Goal: Task Accomplishment & Management: Manage account settings

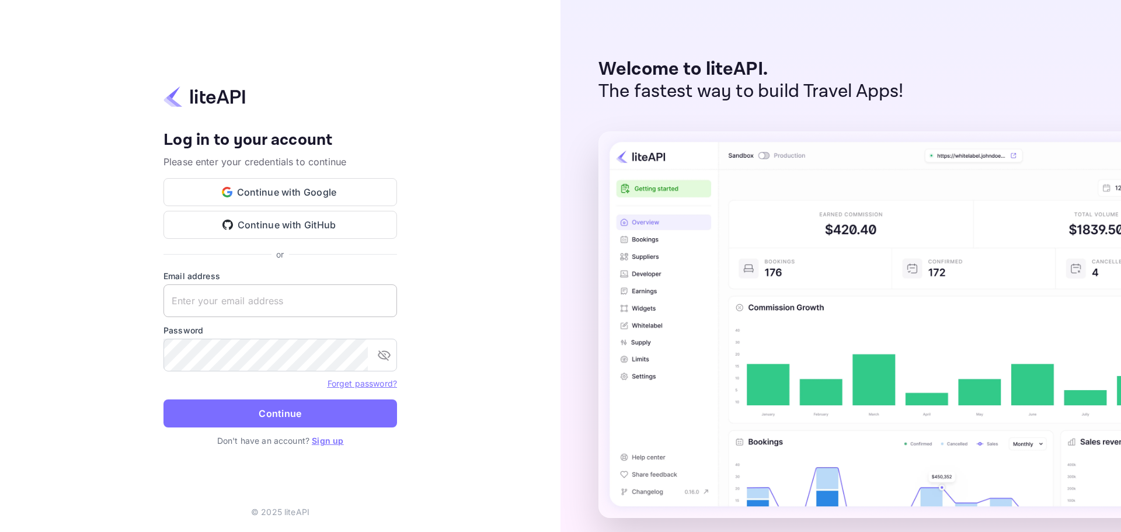
click at [232, 298] on input "text" at bounding box center [279, 300] width 233 height 33
paste input "services@withjoy.com"
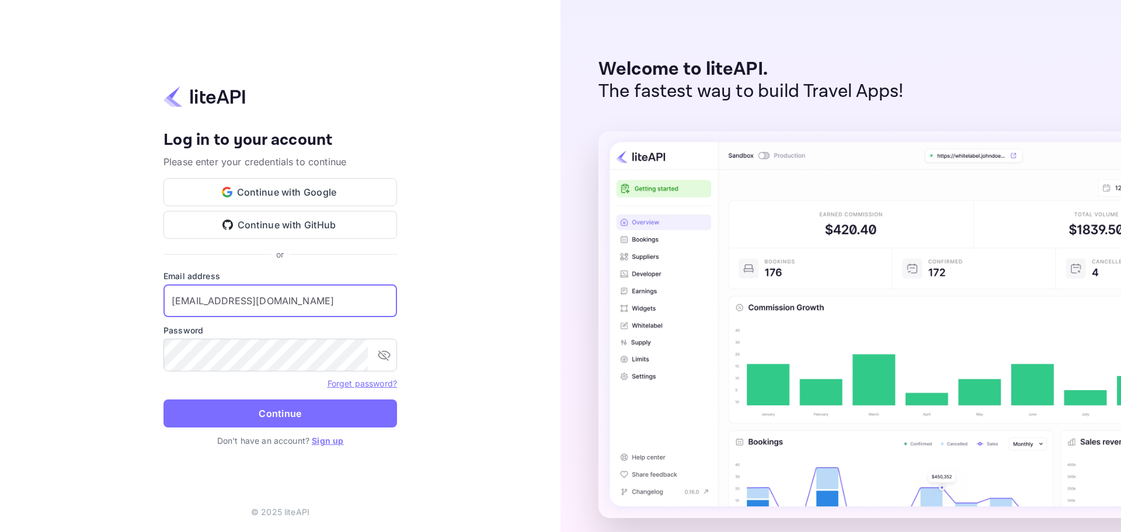
type input "services@withjoy.com"
click at [212, 372] on form "Email address services@withjoy.com ​ Password ​ Forget password? Continue" at bounding box center [279, 352] width 233 height 165
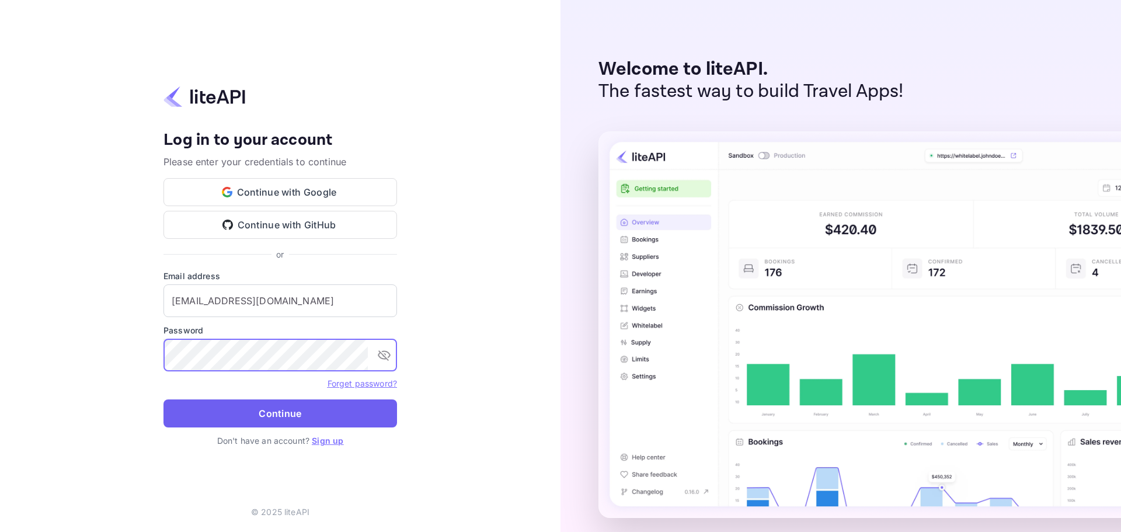
click at [232, 418] on button "Continue" at bounding box center [279, 413] width 233 height 28
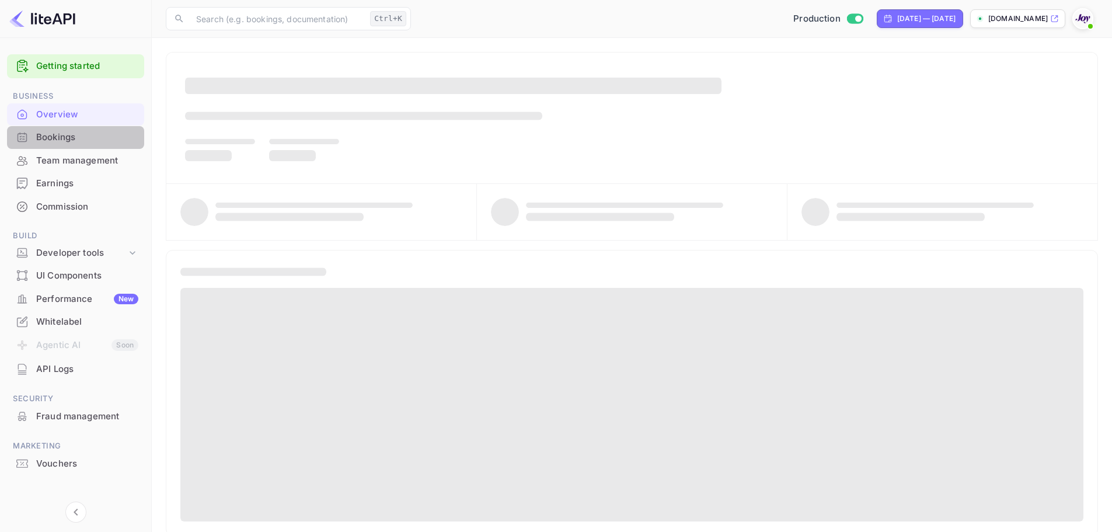
click at [52, 144] on div "Bookings" at bounding box center [75, 137] width 137 height 23
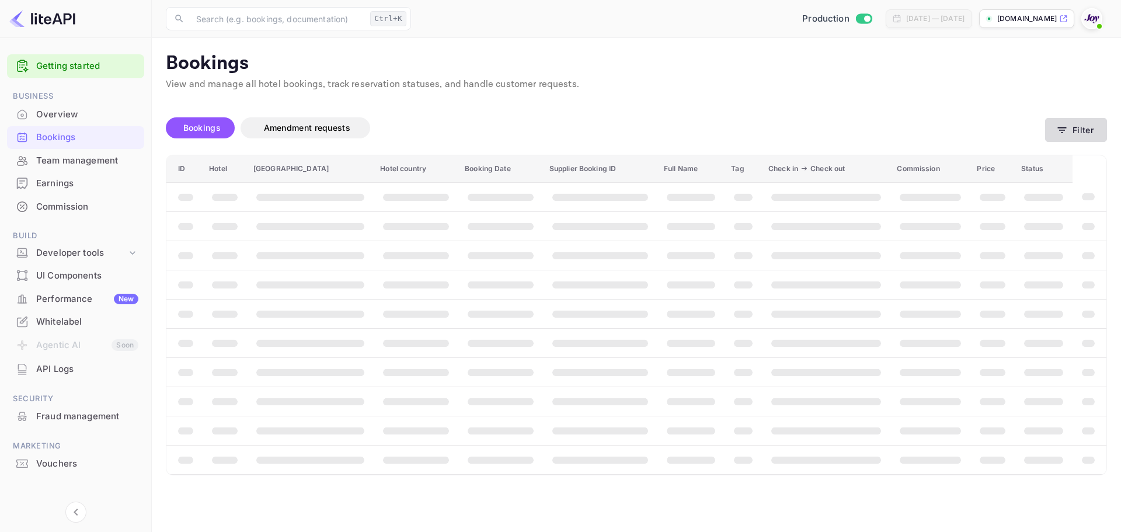
click at [1084, 128] on button "Filter" at bounding box center [1076, 130] width 62 height 24
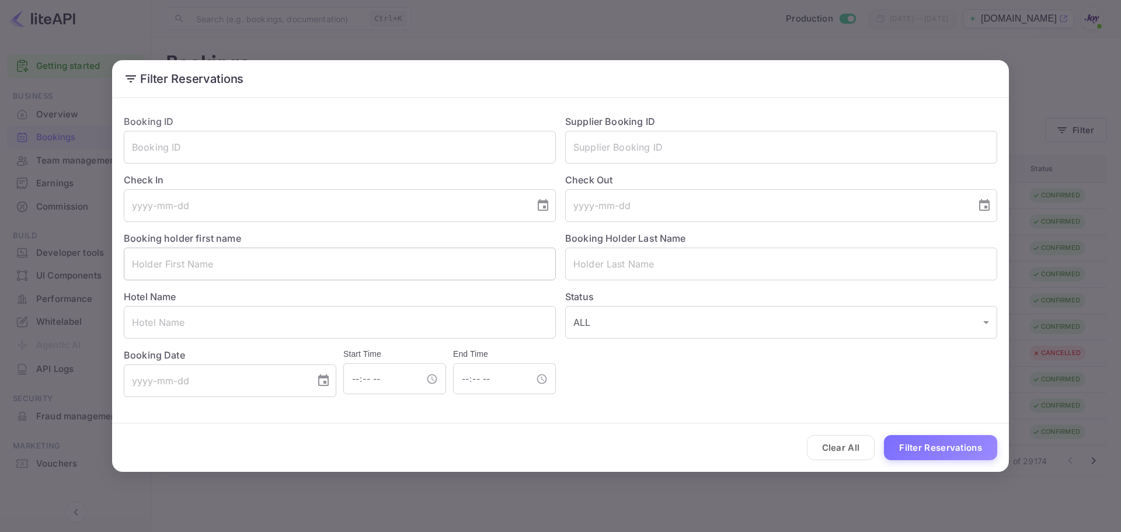
click at [241, 260] on input "text" at bounding box center [340, 263] width 432 height 33
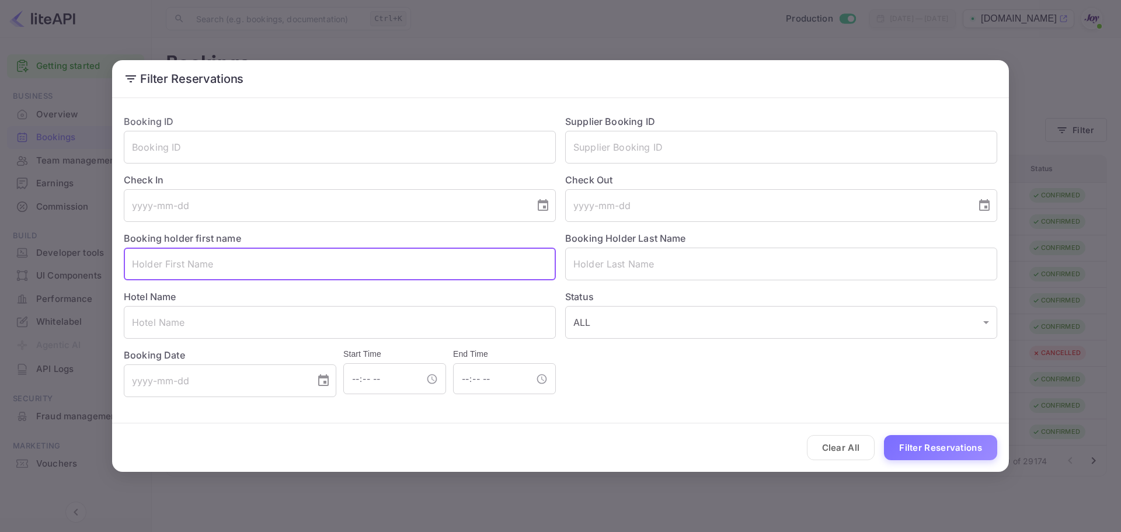
paste input "[PERSON_NAME]"
click at [134, 264] on input "[PERSON_NAME]" at bounding box center [340, 263] width 432 height 33
click at [184, 266] on input "[PERSON_NAME]" at bounding box center [340, 263] width 432 height 33
click at [191, 264] on input "[PERSON_NAME]" at bounding box center [340, 263] width 432 height 33
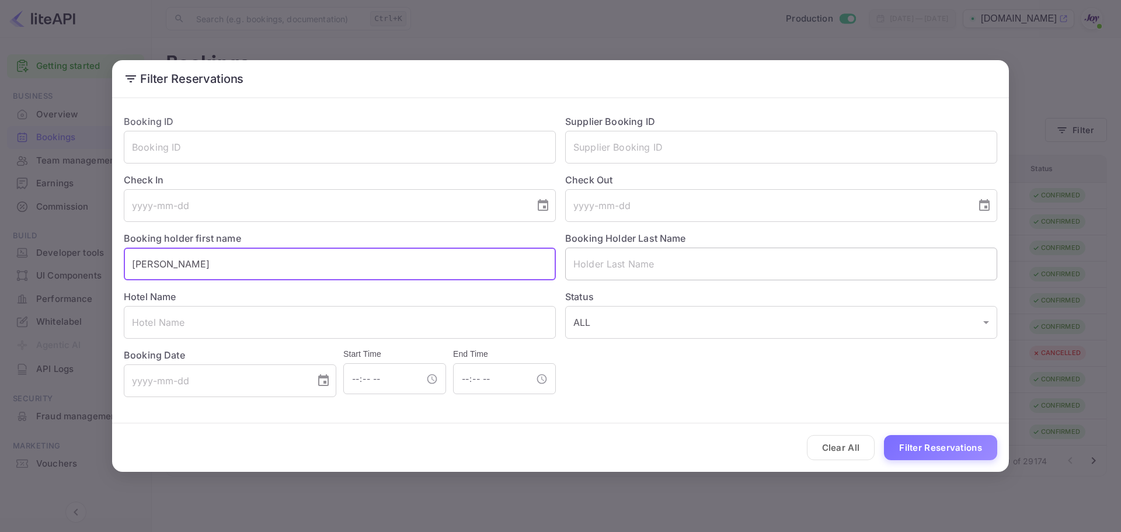
type input "[PERSON_NAME]"
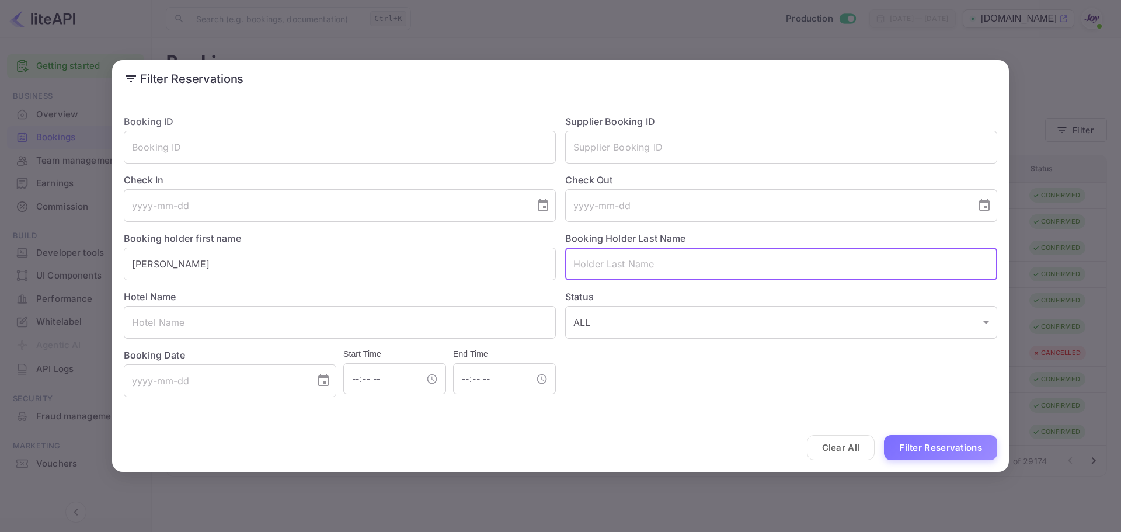
click at [588, 264] on input "text" at bounding box center [781, 263] width 432 height 33
paste input "[PERSON_NAME]"
type input "[PERSON_NAME]"
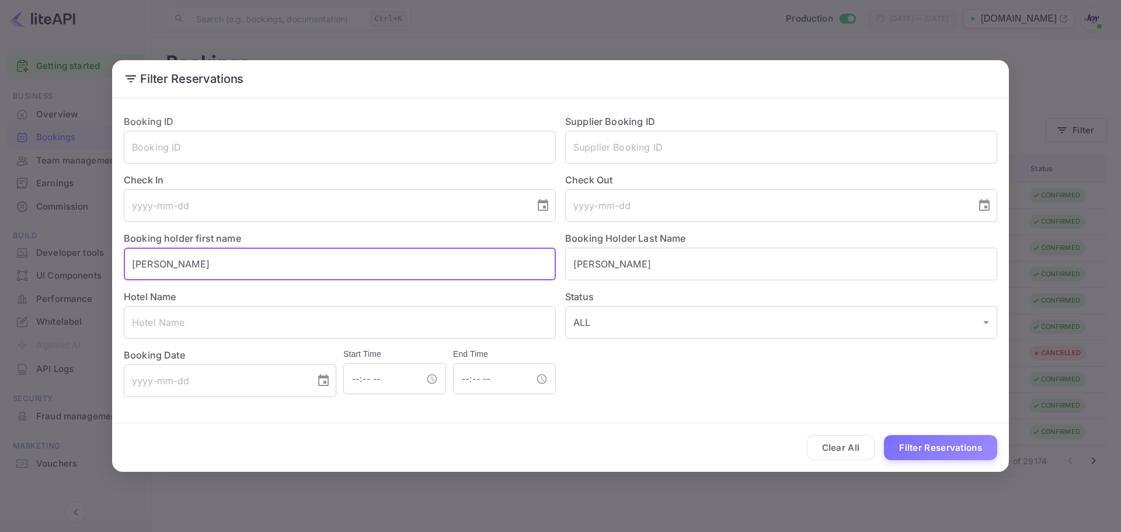
click at [330, 264] on input "[PERSON_NAME]" at bounding box center [340, 263] width 432 height 33
click at [940, 446] on button "Filter Reservations" at bounding box center [940, 447] width 113 height 25
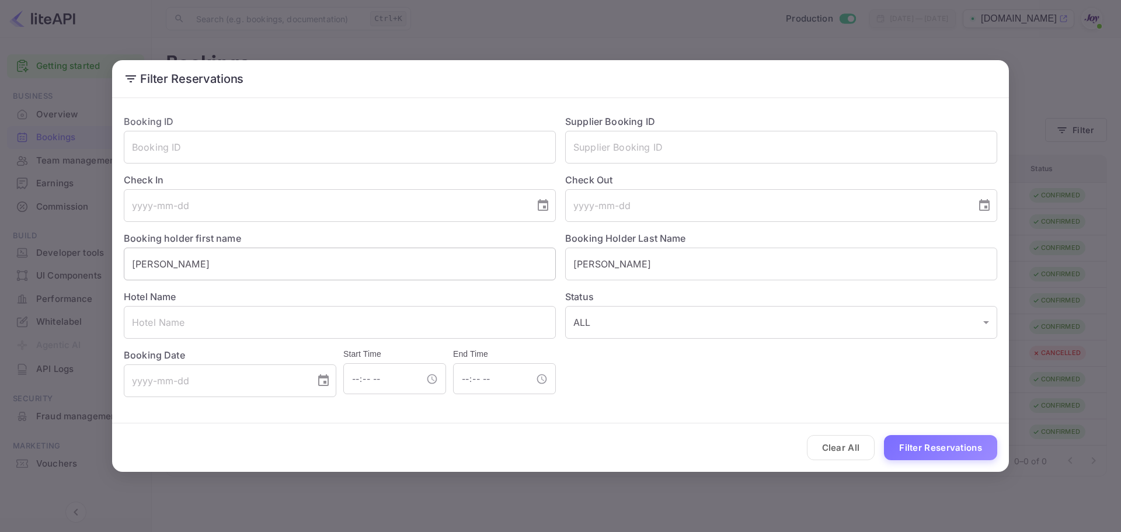
click at [187, 257] on input "[PERSON_NAME]" at bounding box center [340, 263] width 432 height 33
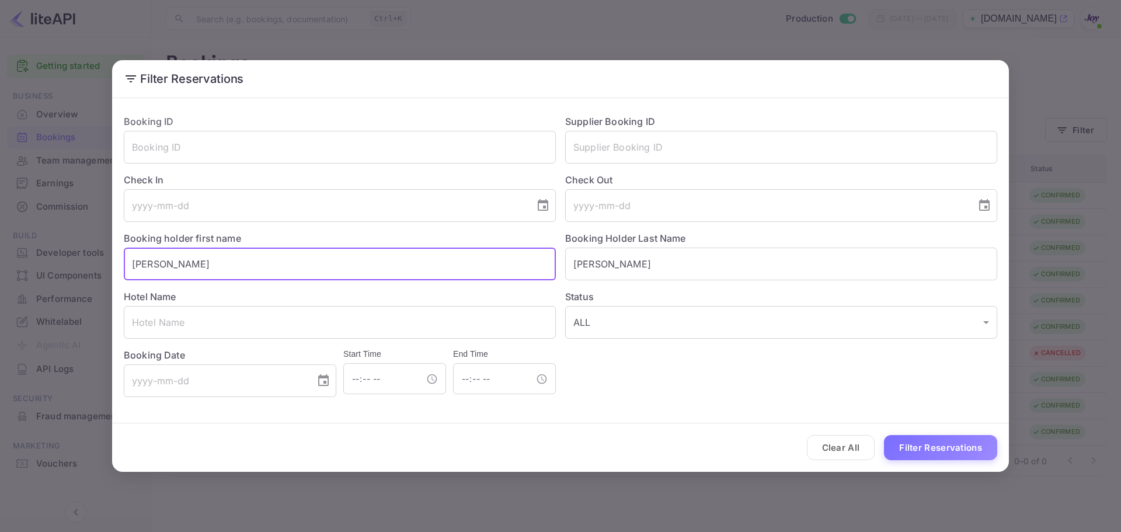
click at [187, 257] on input "[PERSON_NAME]" at bounding box center [340, 263] width 432 height 33
paste input "[PERSON_NAME]"
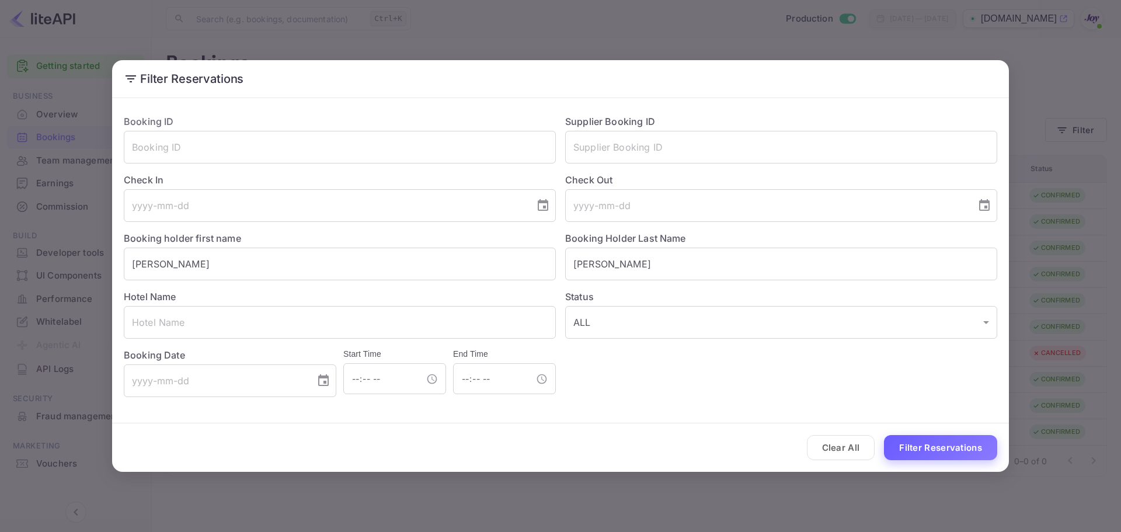
click at [986, 459] on button "Filter Reservations" at bounding box center [940, 447] width 113 height 25
click at [197, 261] on input "[PERSON_NAME]" at bounding box center [340, 263] width 432 height 33
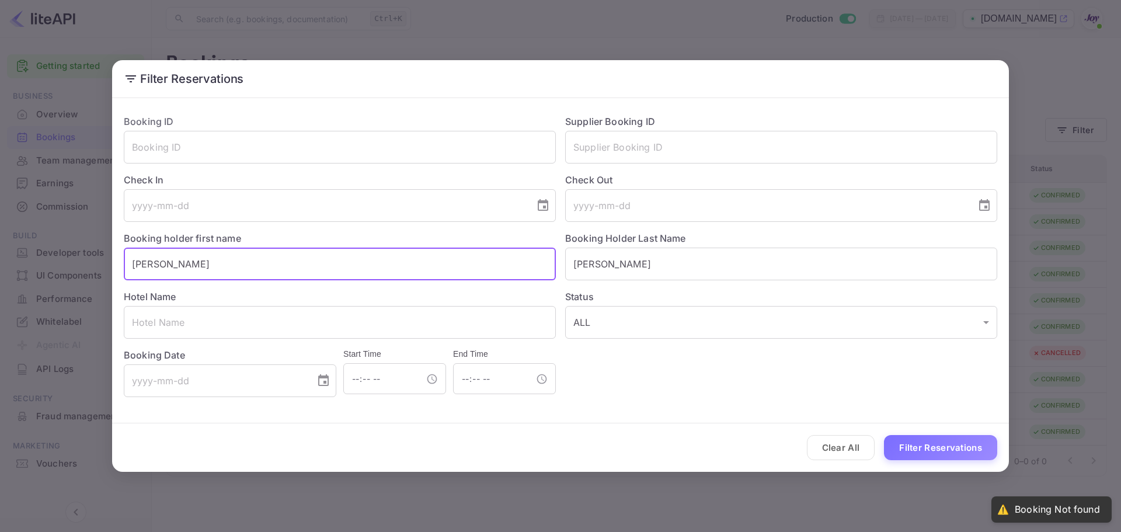
click at [197, 261] on input "[PERSON_NAME]" at bounding box center [340, 263] width 432 height 33
type input "[PERSON_NAME]"
click at [570, 260] on input "[PERSON_NAME]" at bounding box center [781, 263] width 432 height 33
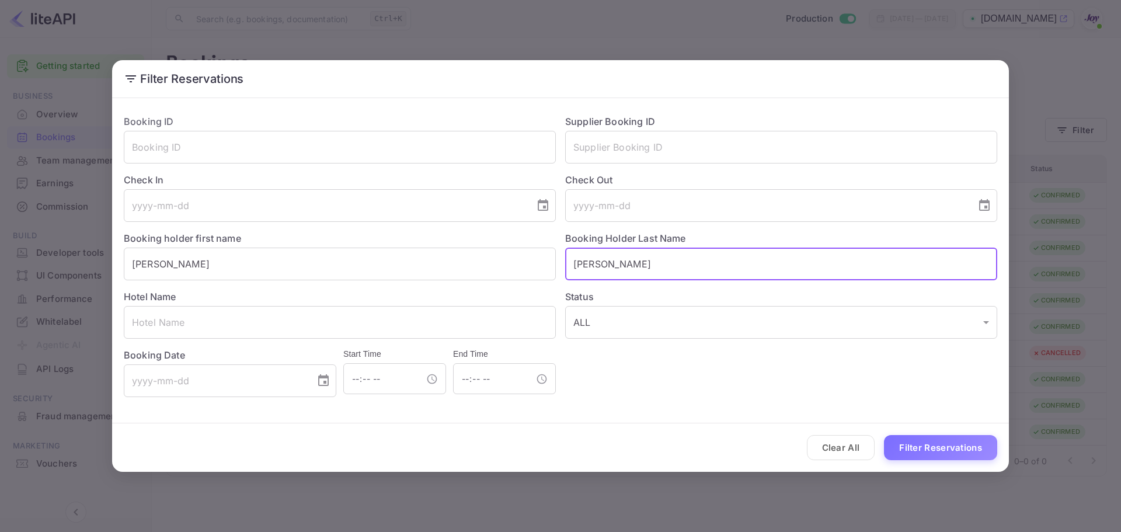
paste input "[PERSON_NAME]"
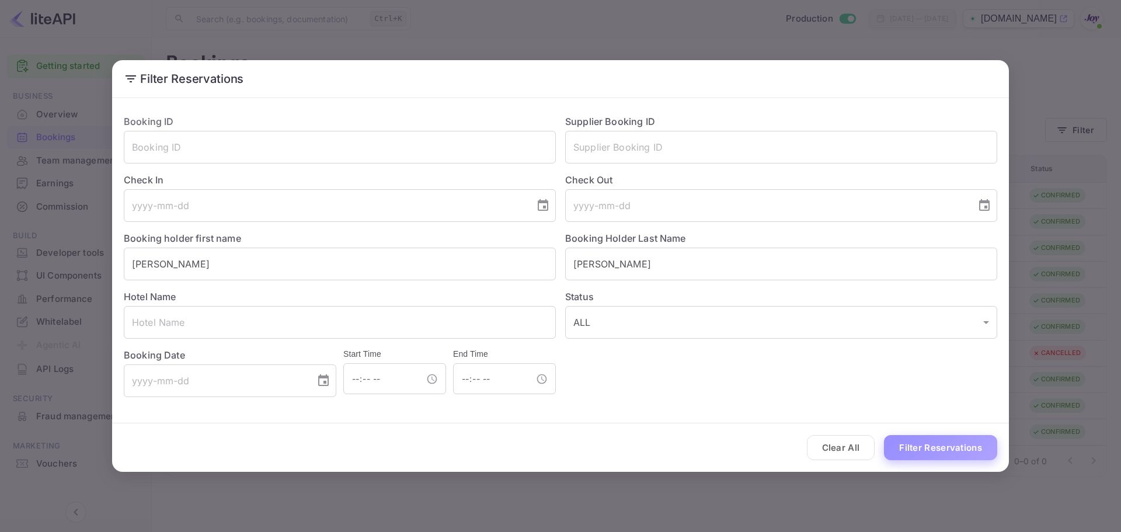
click at [972, 443] on button "Filter Reservations" at bounding box center [940, 447] width 113 height 25
click at [625, 252] on input "[PERSON_NAME]" at bounding box center [781, 263] width 432 height 33
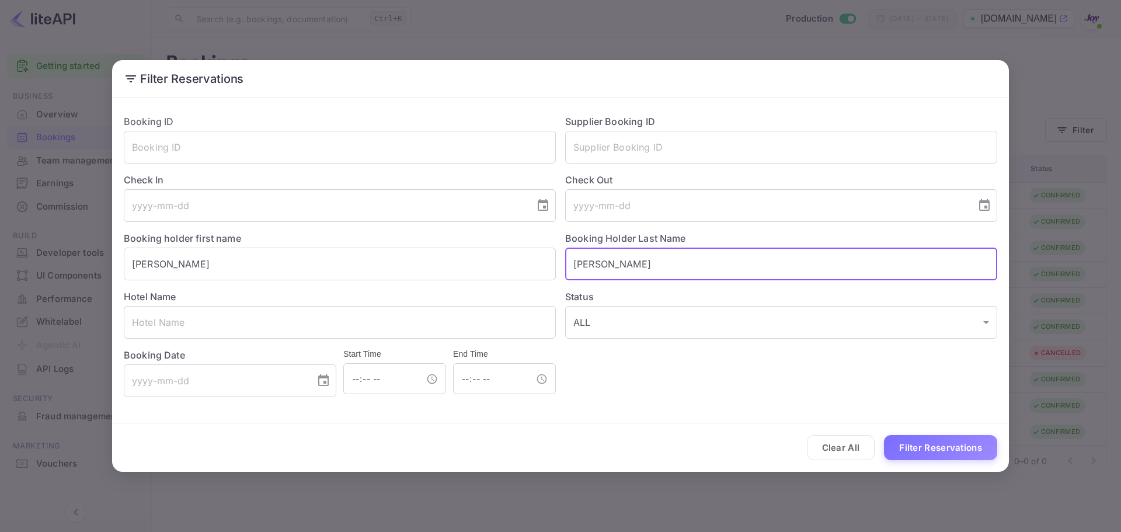
click at [625, 252] on input "[PERSON_NAME]" at bounding box center [781, 263] width 432 height 33
click at [936, 445] on button "Filter Reservations" at bounding box center [940, 447] width 113 height 25
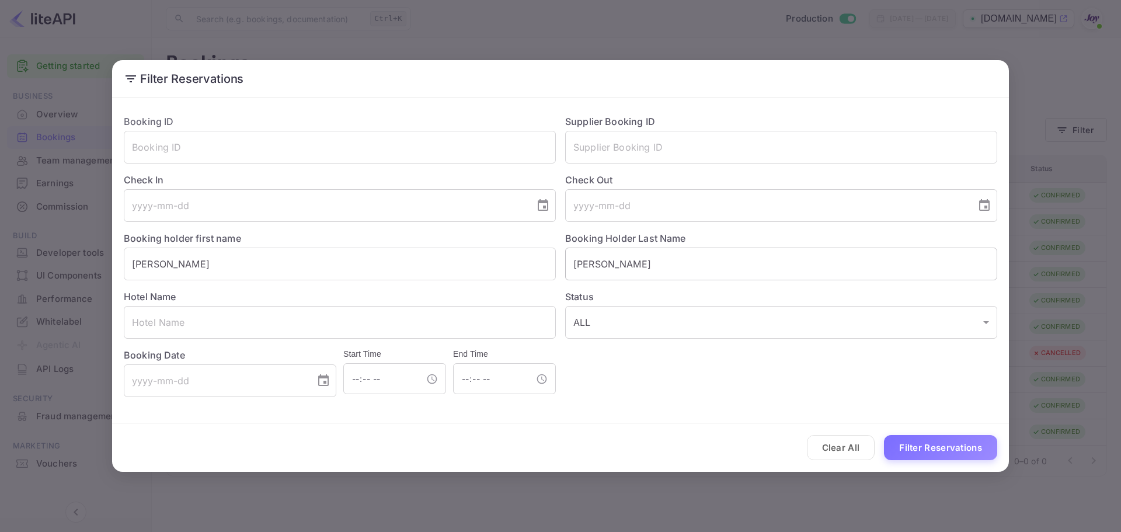
click at [657, 261] on input "[PERSON_NAME]" at bounding box center [781, 263] width 432 height 33
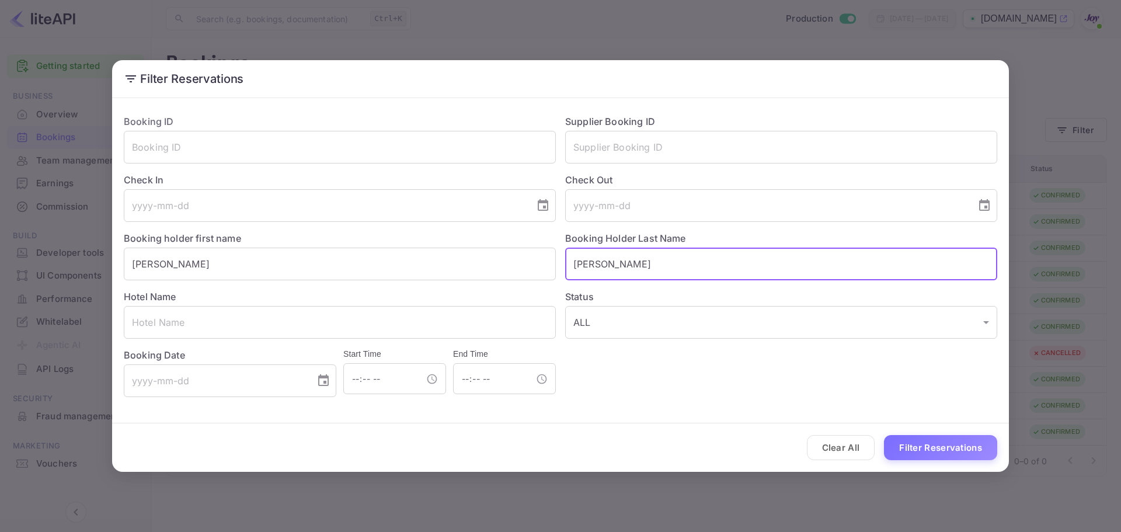
click at [631, 265] on input "[PERSON_NAME]" at bounding box center [781, 263] width 432 height 33
paste input "[PERSON_NAME]"
type input "[PERSON_NAME]"
click at [943, 459] on button "Filter Reservations" at bounding box center [940, 447] width 113 height 25
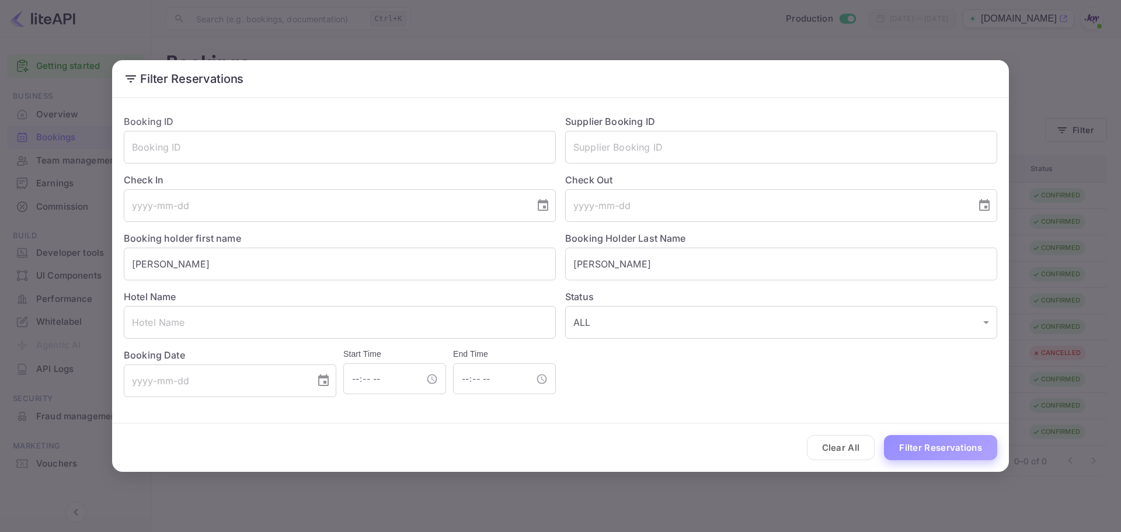
click at [935, 444] on button "Filter Reservations" at bounding box center [940, 447] width 113 height 25
click at [282, 323] on input "text" at bounding box center [340, 322] width 432 height 33
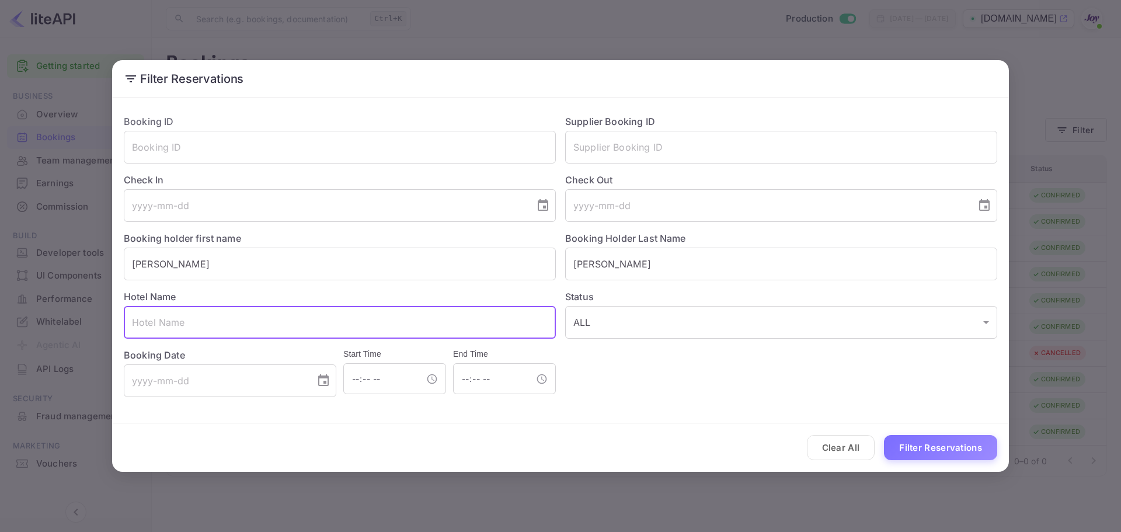
paste input "[GEOGRAPHIC_DATA]"
type input "[GEOGRAPHIC_DATA]"
click at [962, 440] on button "Filter Reservations" at bounding box center [940, 447] width 113 height 25
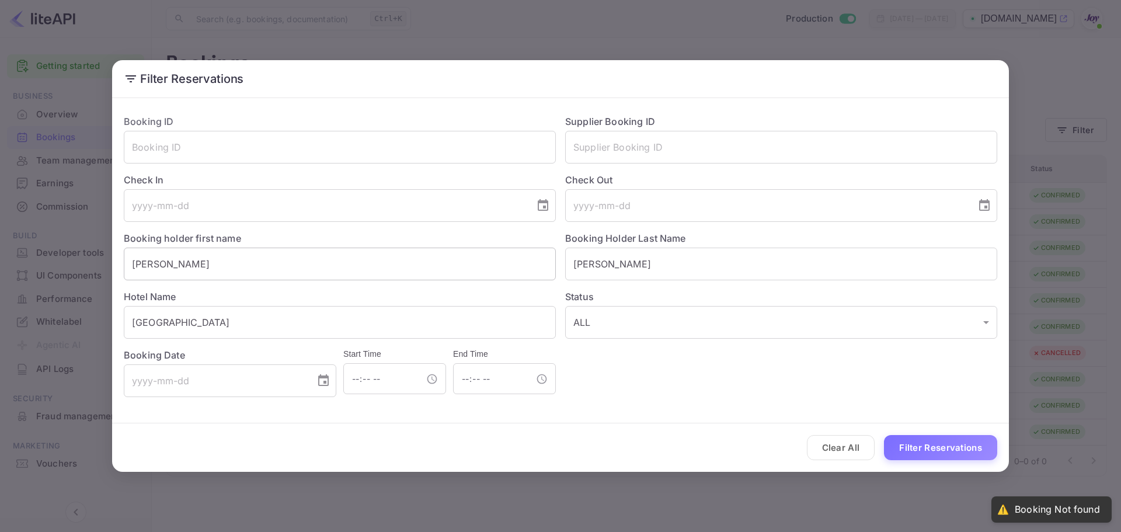
click at [248, 271] on input "[PERSON_NAME]" at bounding box center [340, 263] width 432 height 33
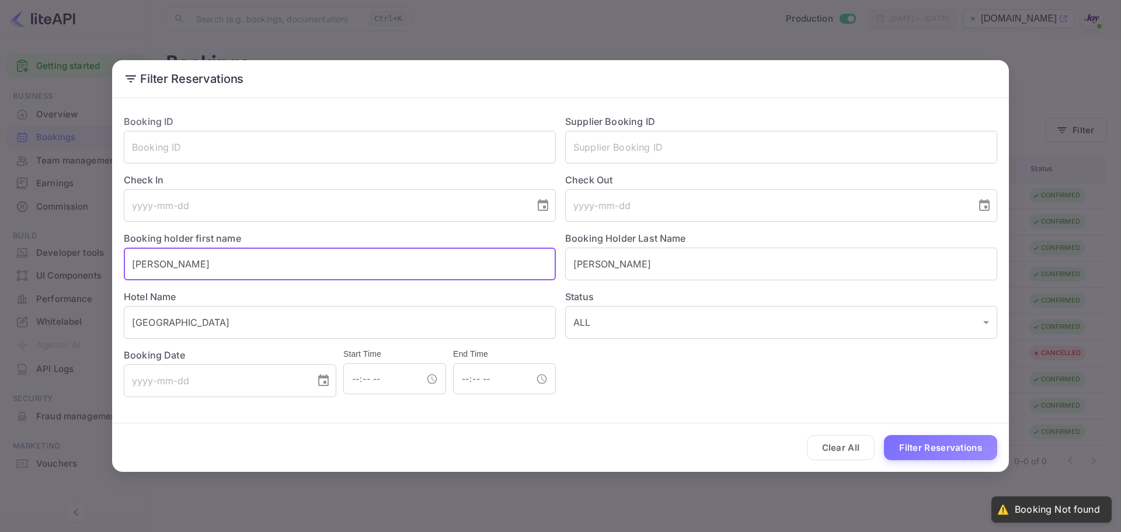
click at [247, 271] on input "[PERSON_NAME]" at bounding box center [340, 263] width 432 height 33
click at [651, 261] on input "[PERSON_NAME]" at bounding box center [781, 263] width 432 height 33
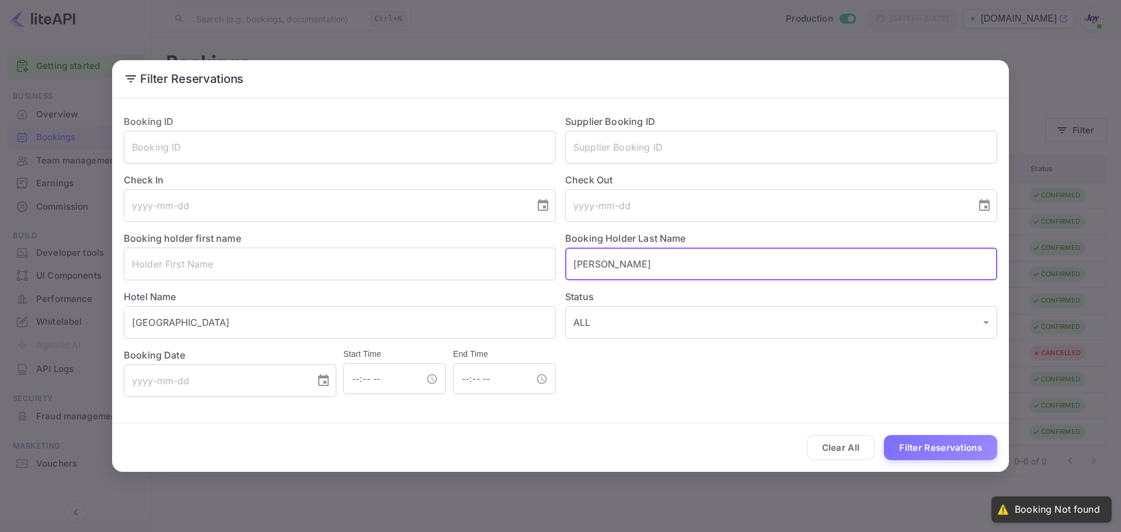
click at [651, 261] on input "[PERSON_NAME]" at bounding box center [781, 263] width 432 height 33
click at [651, 261] on input "text" at bounding box center [781, 263] width 432 height 33
click at [312, 379] on button "Choose date" at bounding box center [323, 380] width 23 height 23
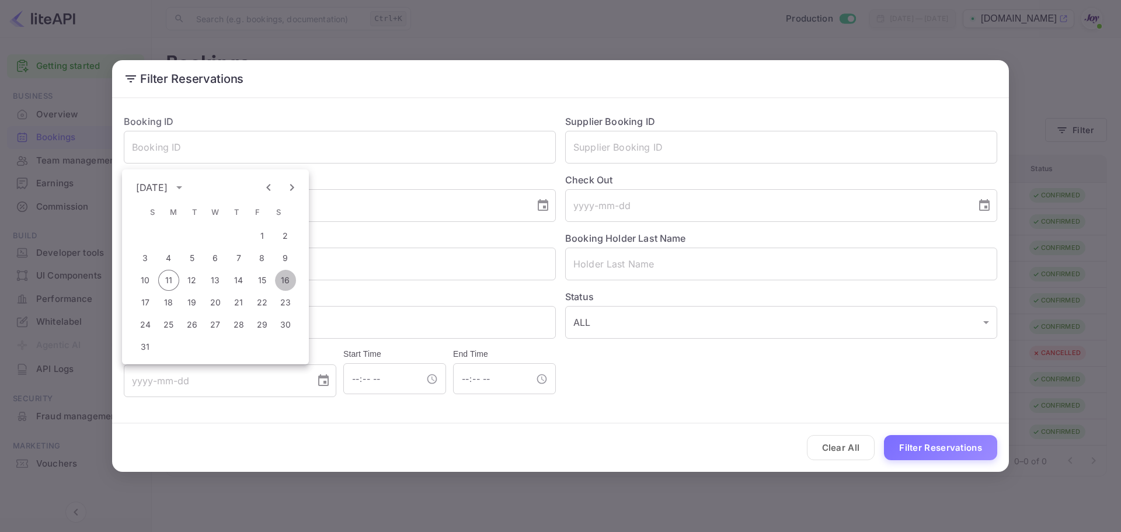
click at [287, 280] on button "16" at bounding box center [285, 280] width 21 height 21
type input "[DATE]"
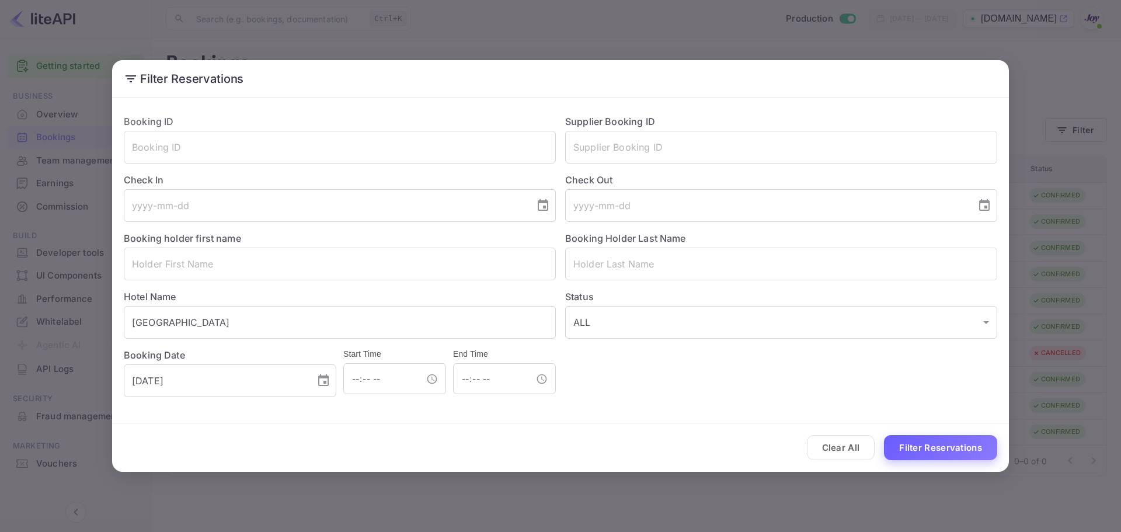
click at [940, 443] on button "Filter Reservations" at bounding box center [940, 447] width 113 height 25
click at [245, 381] on input "[DATE]" at bounding box center [215, 380] width 183 height 33
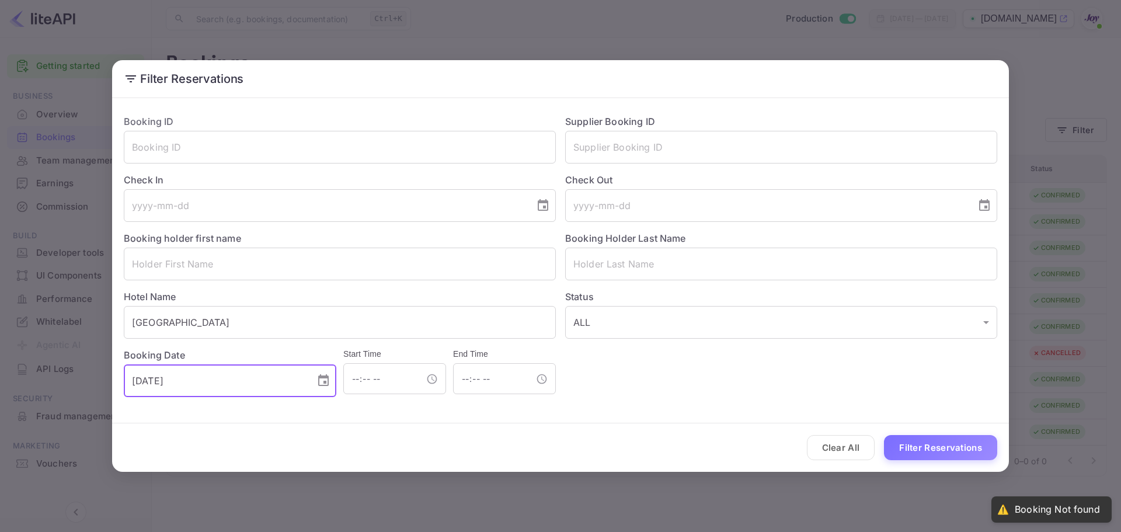
click at [245, 381] on input "[DATE]" at bounding box center [215, 380] width 183 height 33
click at [918, 449] on button "Filter Reservations" at bounding box center [940, 447] width 113 height 25
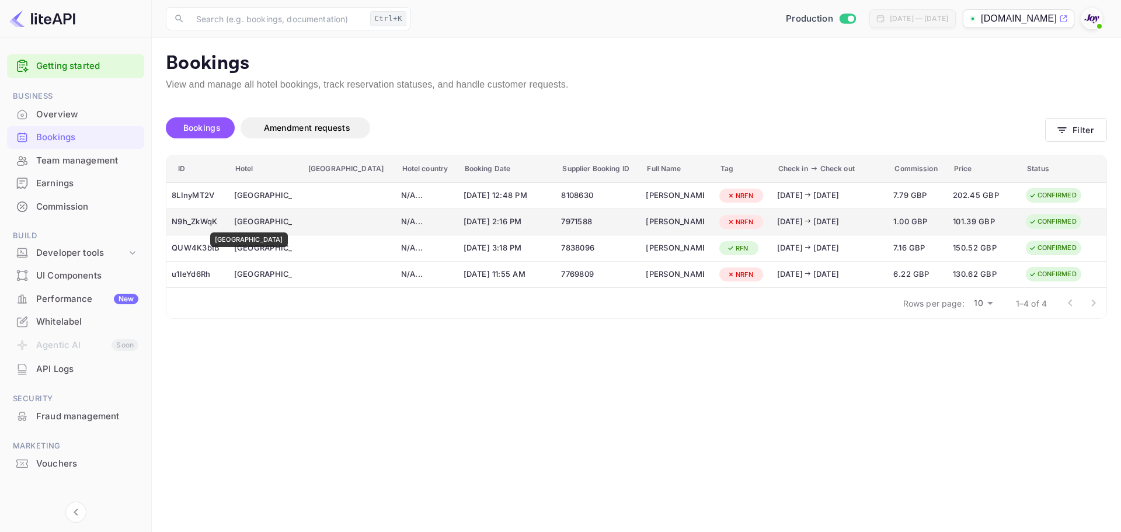
click at [267, 224] on div "[GEOGRAPHIC_DATA]" at bounding box center [263, 221] width 58 height 19
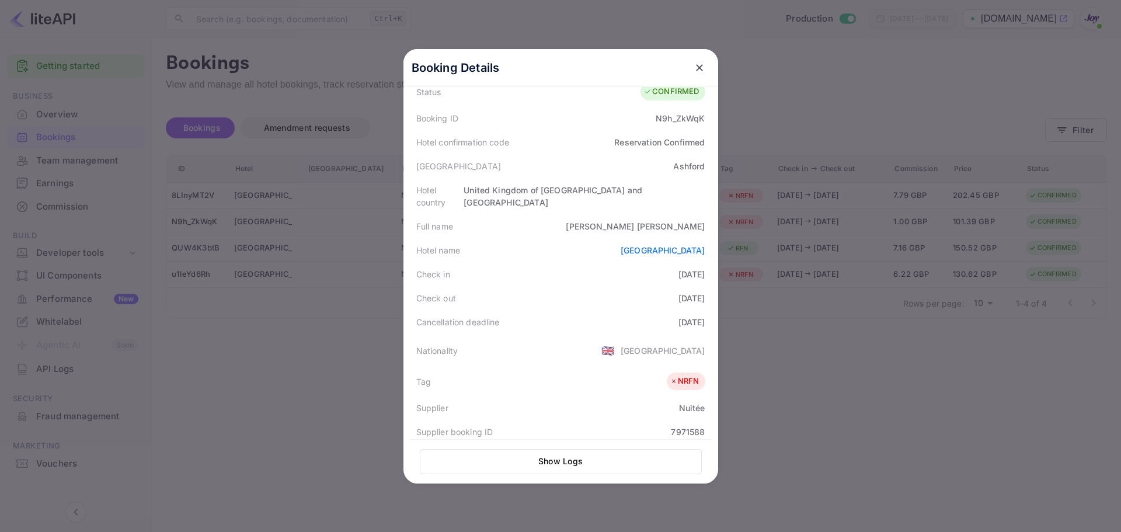
scroll to position [27, 0]
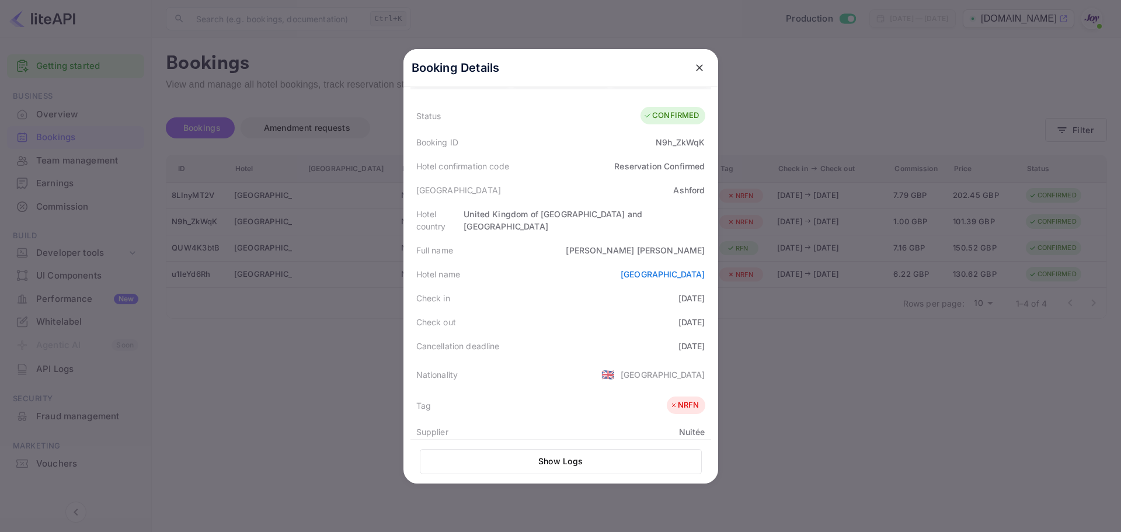
click at [163, 413] on div at bounding box center [560, 266] width 1121 height 532
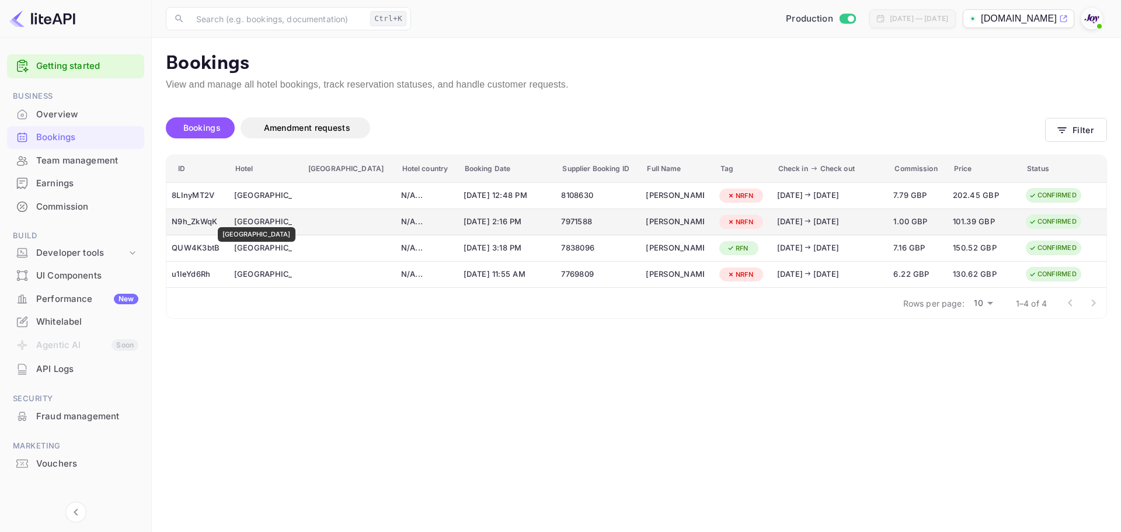
click at [275, 219] on div "[GEOGRAPHIC_DATA]" at bounding box center [263, 221] width 58 height 19
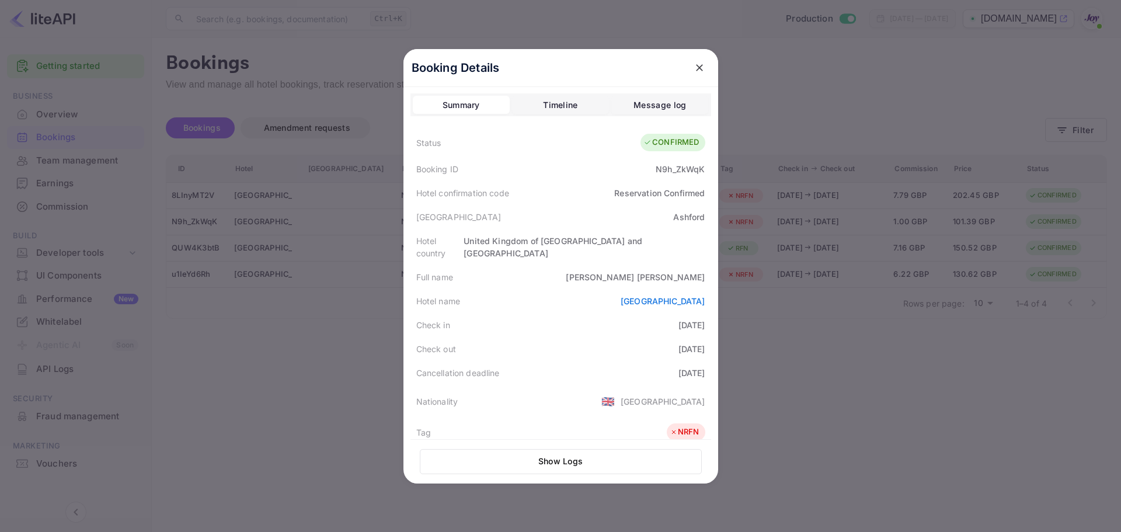
scroll to position [0, 0]
click at [667, 99] on div "Message log" at bounding box center [659, 106] width 53 height 14
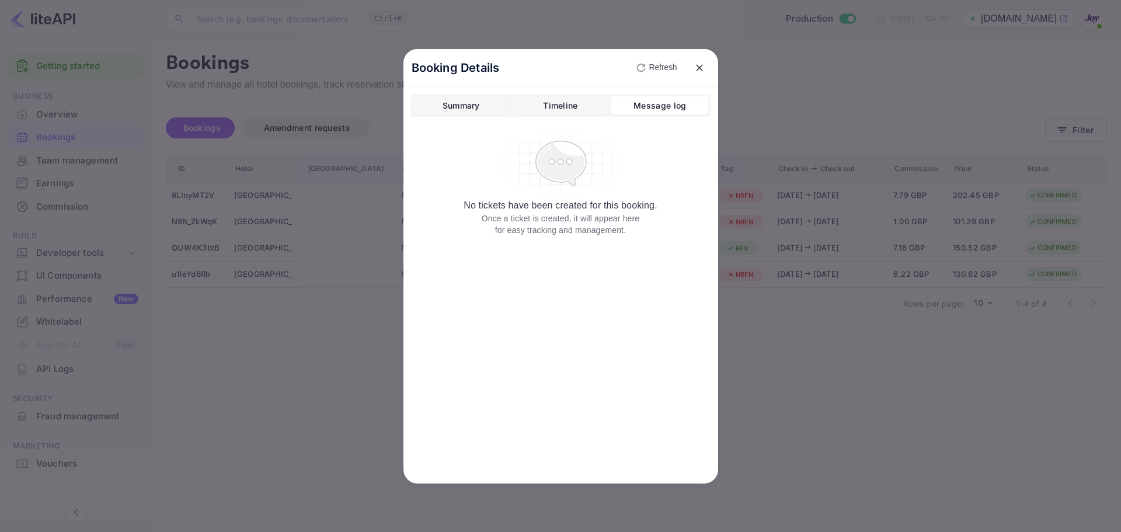
click at [571, 102] on div "Timeline" at bounding box center [560, 106] width 34 height 14
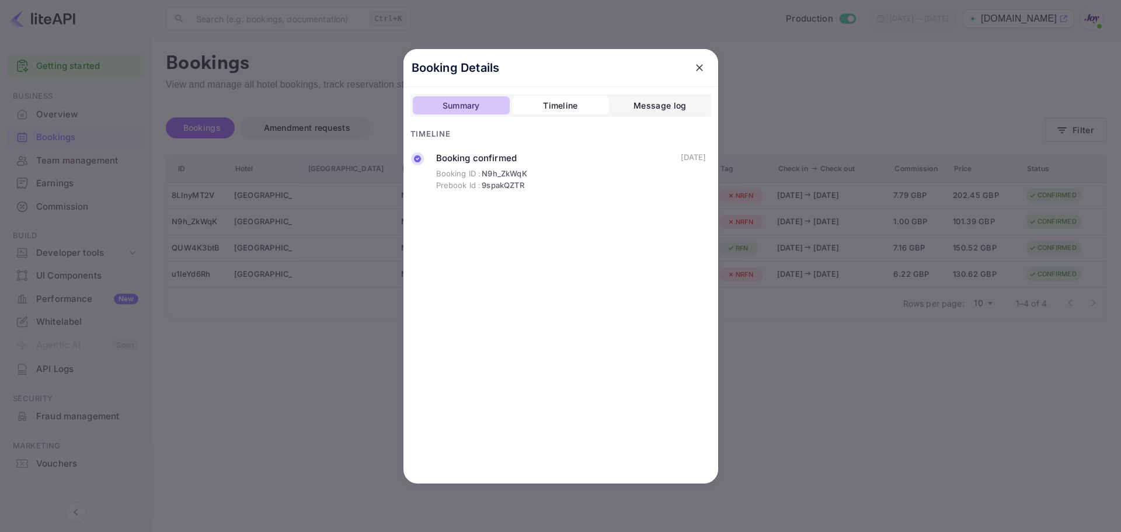
click at [473, 95] on div "Summary Timeline Message log" at bounding box center [560, 105] width 301 height 23
click at [460, 106] on div "Summary" at bounding box center [460, 106] width 37 height 14
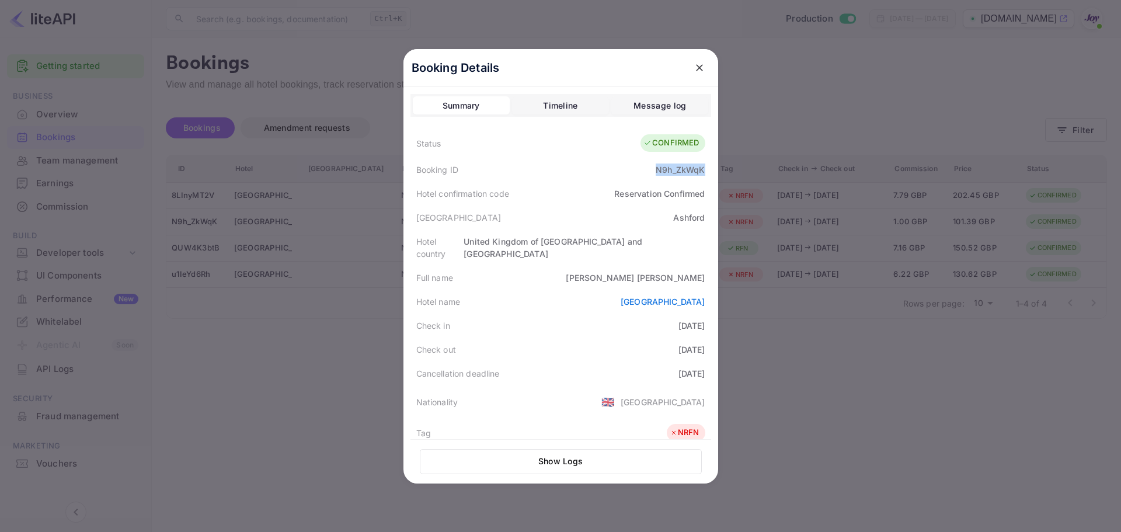
drag, startPoint x: 650, startPoint y: 173, endPoint x: 707, endPoint y: 172, distance: 57.8
click at [707, 172] on div "Booking Details Summary Timeline Message log Status CONFIRMED Booking ID N9h_Zk…" at bounding box center [560, 266] width 315 height 434
copy div "N9h_ZkWqK"
click at [671, 168] on div "N9h_ZkWqK" at bounding box center [679, 169] width 49 height 12
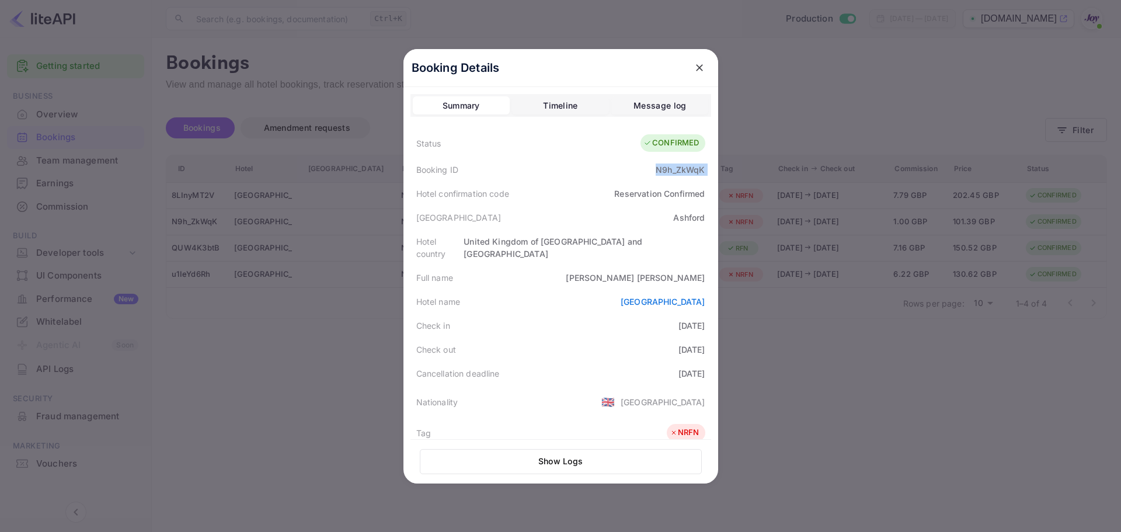
click at [671, 168] on div "N9h_ZkWqK" at bounding box center [679, 169] width 49 height 12
click at [689, 271] on div "[PERSON_NAME]" at bounding box center [635, 277] width 139 height 12
copy div "[PERSON_NAME]"
